Goal: Find specific fact: Locate a discrete piece of known information

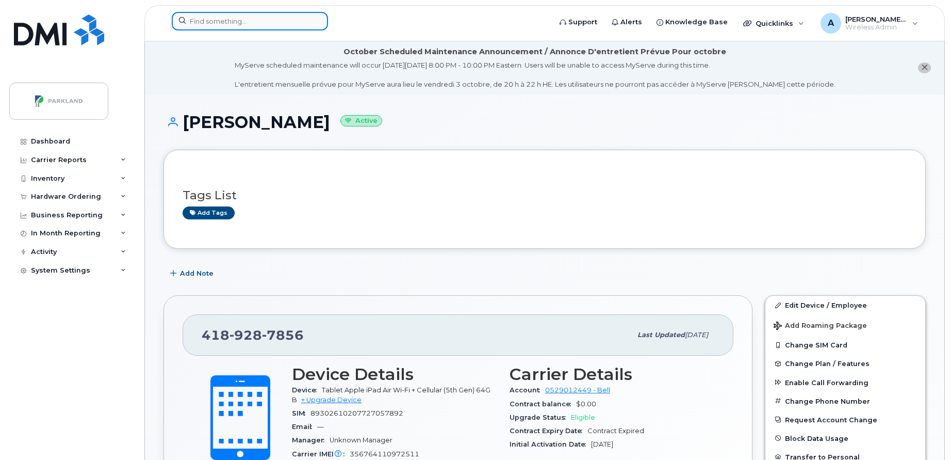
click at [208, 13] on input at bounding box center [250, 21] width 156 height 19
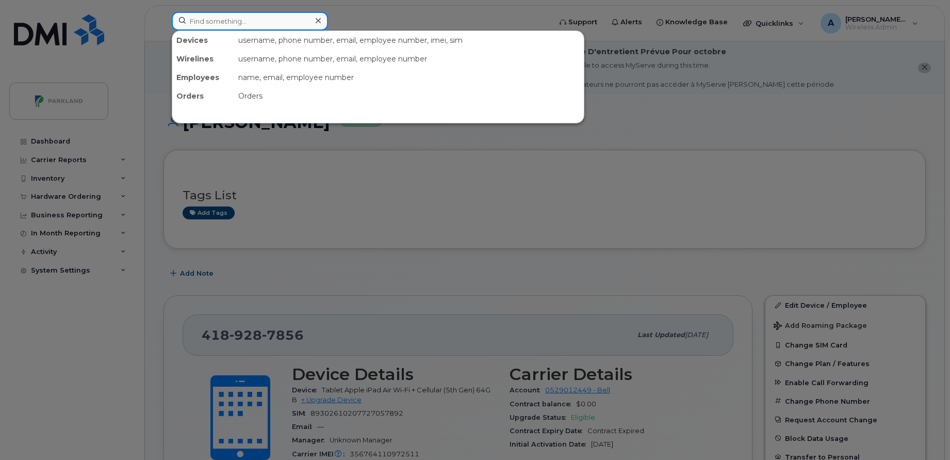
paste input "[PERSON_NAME]"
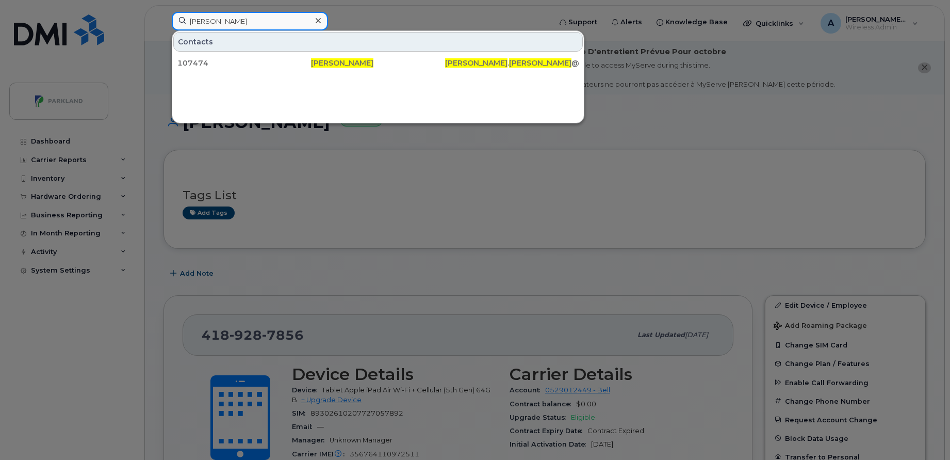
paste input "[PERSON_NAME]"
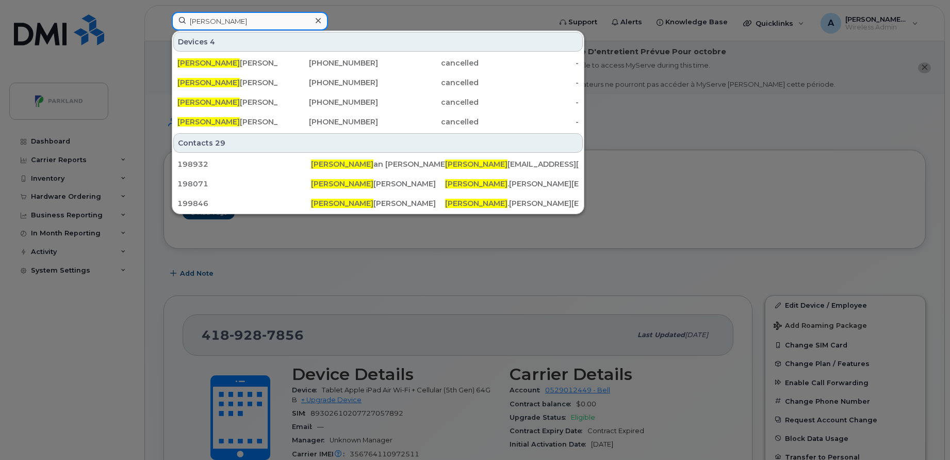
paste input "[PERSON_NAME]"
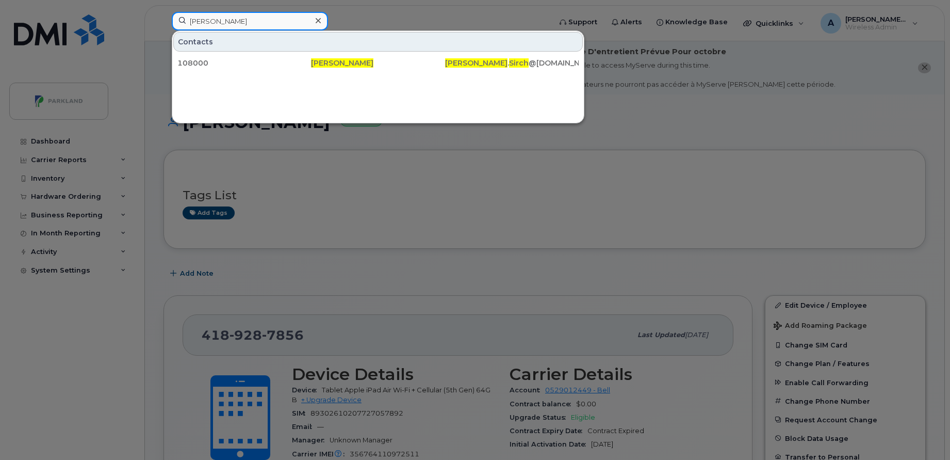
paste input "Dapeng Fan"
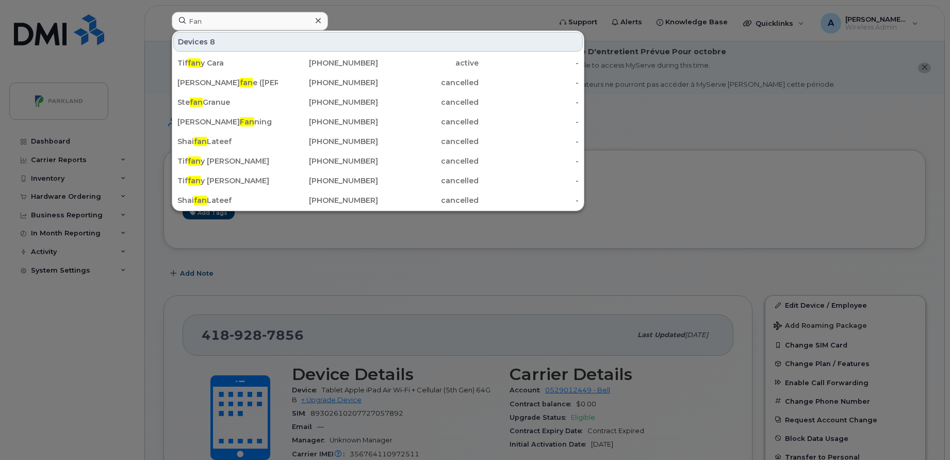
click at [649, 104] on div at bounding box center [475, 230] width 950 height 460
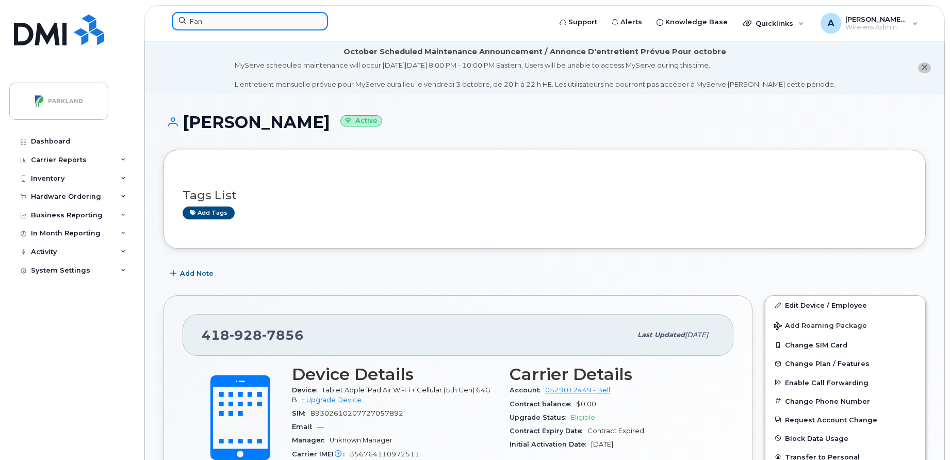
click at [251, 19] on input "Fan" at bounding box center [250, 21] width 156 height 19
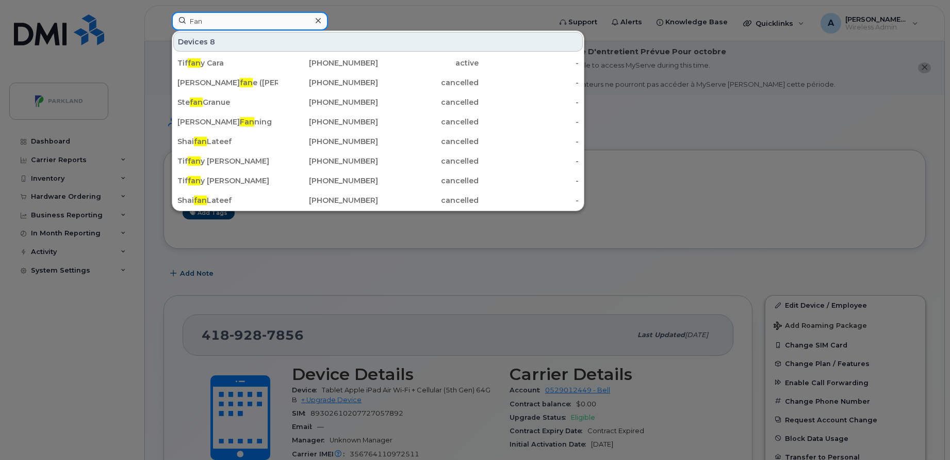
paste input "[PERSON_NAME]"
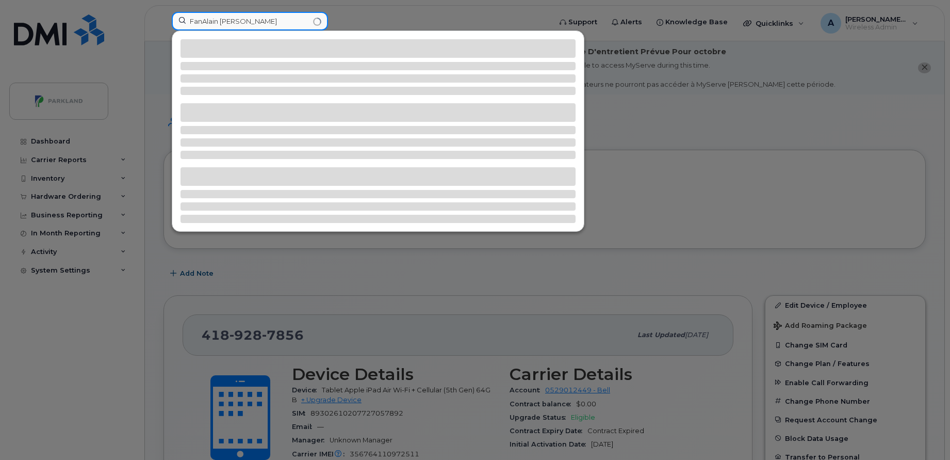
paste input
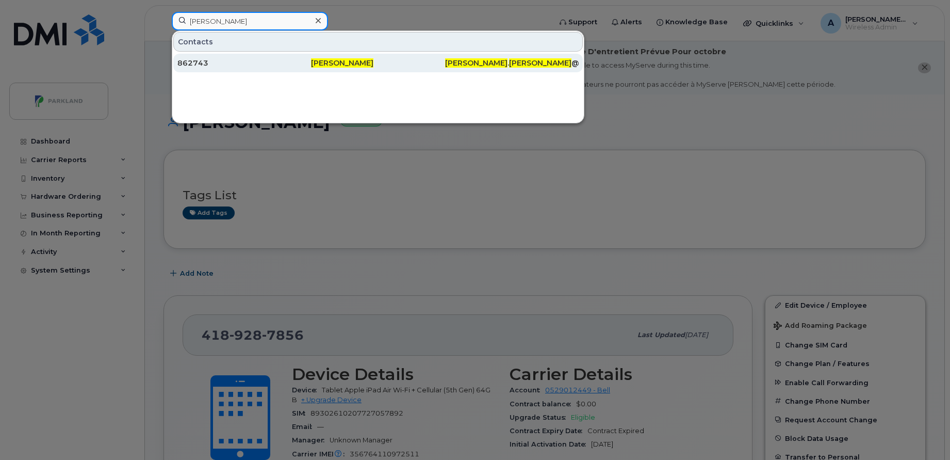
paste input "[PERSON_NAME]"
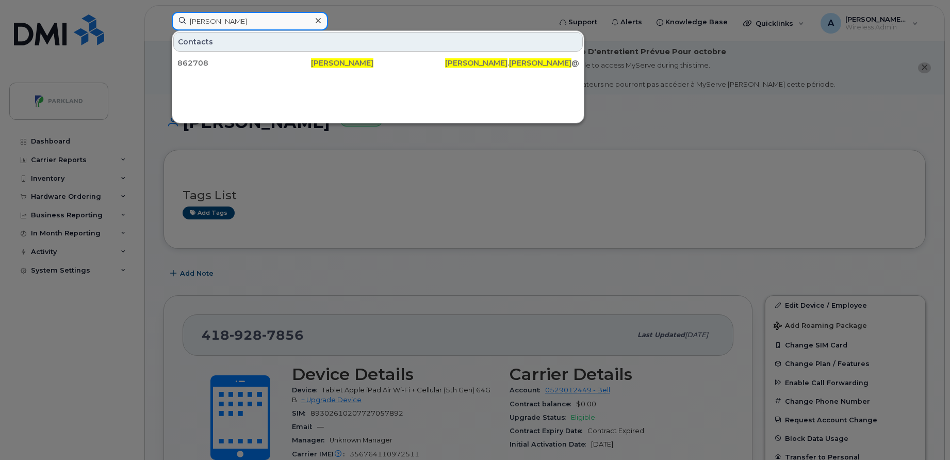
type input "[PERSON_NAME]"
